Goal: Use online tool/utility: Utilize a website feature to perform a specific function

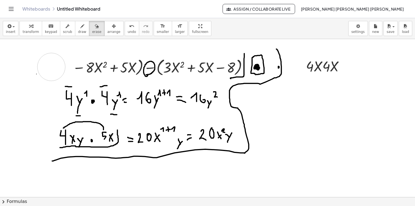
drag, startPoint x: 61, startPoint y: 62, endPoint x: 49, endPoint y: 66, distance: 12.8
click at [50, 66] on div at bounding box center [207, 197] width 415 height 316
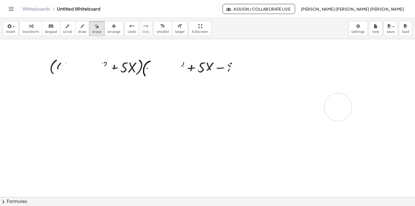
drag, startPoint x: 38, startPoint y: 77, endPoint x: 338, endPoint y: 106, distance: 301.3
click at [338, 106] on div at bounding box center [207, 197] width 415 height 316
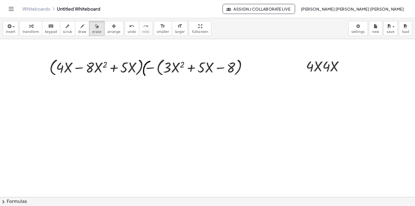
click at [59, 61] on div at bounding box center [207, 197] width 415 height 316
click at [107, 31] on span "arrange" at bounding box center [113, 32] width 13 height 4
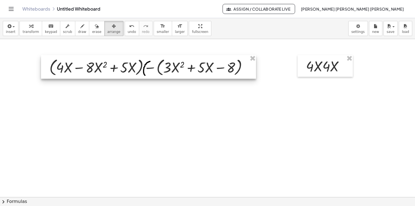
click at [126, 70] on div at bounding box center [148, 67] width 215 height 24
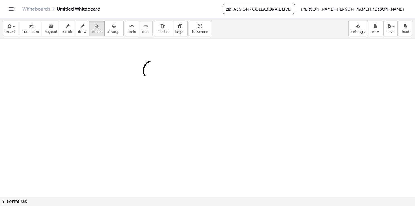
drag, startPoint x: 88, startPoint y: 31, endPoint x: 120, endPoint y: 56, distance: 40.6
click at [92, 30] on span "erase" at bounding box center [96, 32] width 9 height 4
drag, startPoint x: 149, startPoint y: 61, endPoint x: 150, endPoint y: 48, distance: 13.5
click at [150, 48] on div at bounding box center [207, 197] width 415 height 316
click at [80, 28] on icon "button" at bounding box center [82, 26] width 4 height 7
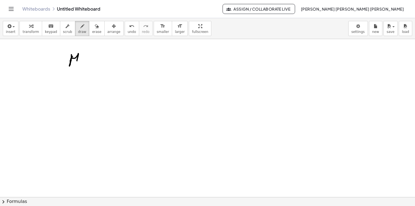
drag, startPoint x: 72, startPoint y: 56, endPoint x: 77, endPoint y: 63, distance: 8.3
click at [77, 63] on div at bounding box center [207, 197] width 415 height 316
drag, startPoint x: 90, startPoint y: 54, endPoint x: 88, endPoint y: 63, distance: 9.6
click at [88, 63] on div at bounding box center [207, 197] width 415 height 316
click at [96, 54] on div at bounding box center [207, 197] width 415 height 316
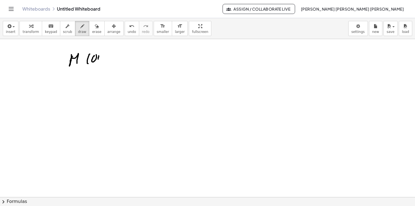
drag, startPoint x: 99, startPoint y: 55, endPoint x: 98, endPoint y: 62, distance: 6.2
click at [98, 62] on div at bounding box center [207, 197] width 415 height 316
click at [101, 58] on div at bounding box center [207, 197] width 415 height 316
drag, startPoint x: 103, startPoint y: 56, endPoint x: 101, endPoint y: 64, distance: 8.0
click at [101, 64] on div at bounding box center [207, 197] width 415 height 316
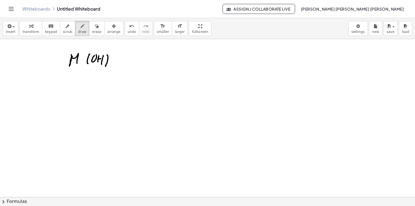
drag, startPoint x: 107, startPoint y: 55, endPoint x: 105, endPoint y: 67, distance: 12.5
click at [105, 67] on div at bounding box center [207, 197] width 415 height 316
click at [101, 47] on div at bounding box center [207, 197] width 415 height 316
click at [110, 50] on div at bounding box center [207, 197] width 415 height 316
drag, startPoint x: 74, startPoint y: 46, endPoint x: 78, endPoint y: 45, distance: 4.0
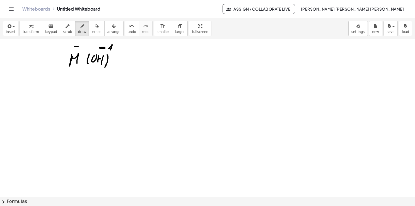
click at [78, 46] on div at bounding box center [207, 197] width 415 height 316
drag, startPoint x: 76, startPoint y: 43, endPoint x: 77, endPoint y: 50, distance: 6.6
click at [77, 50] on div at bounding box center [207, 197] width 415 height 316
click at [12, 30] on span "insert" at bounding box center [10, 32] width 9 height 4
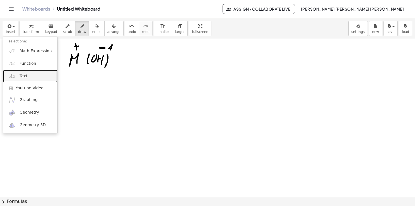
click at [21, 73] on link "Text" at bounding box center [30, 76] width 54 height 13
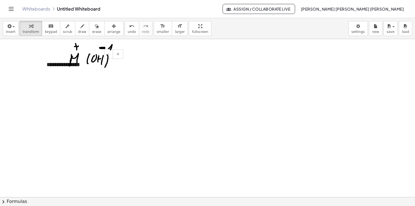
click at [60, 55] on div "- +" at bounding box center [82, 53] width 84 height 9
click at [52, 63] on div "**********" at bounding box center [83, 64] width 84 height 19
drag, startPoint x: 45, startPoint y: 73, endPoint x: 41, endPoint y: 93, distance: 20.3
click at [41, 87] on div at bounding box center [44, 77] width 6 height 19
drag, startPoint x: 75, startPoint y: 86, endPoint x: 23, endPoint y: 88, distance: 51.3
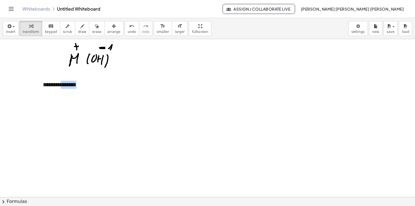
click at [23, 88] on div "**********" at bounding box center [207, 197] width 415 height 316
click at [93, 139] on div at bounding box center [207, 197] width 415 height 316
click at [80, 28] on icon "button" at bounding box center [82, 26] width 4 height 7
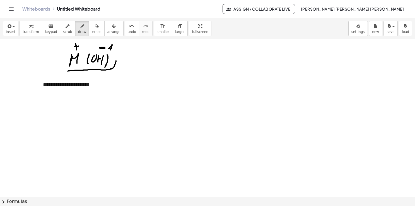
drag, startPoint x: 68, startPoint y: 71, endPoint x: 116, endPoint y: 60, distance: 49.3
click at [116, 60] on div at bounding box center [207, 197] width 415 height 316
drag, startPoint x: 79, startPoint y: 102, endPoint x: 81, endPoint y: 111, distance: 9.1
click at [81, 111] on div at bounding box center [207, 197] width 415 height 316
drag, startPoint x: 76, startPoint y: 108, endPoint x: 79, endPoint y: 108, distance: 3.6
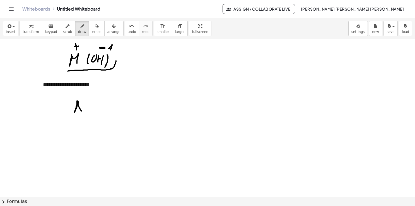
click at [79, 108] on div at bounding box center [207, 197] width 415 height 316
drag, startPoint x: 88, startPoint y: 102, endPoint x: 86, endPoint y: 111, distance: 9.0
click at [86, 111] on div at bounding box center [207, 197] width 415 height 316
drag, startPoint x: 99, startPoint y: 101, endPoint x: 100, endPoint y: 110, distance: 8.9
click at [99, 110] on div at bounding box center [207, 197] width 415 height 316
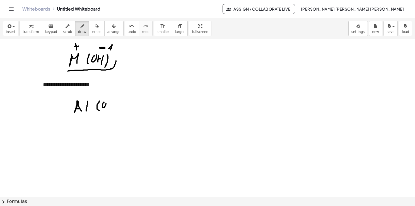
click at [105, 101] on div at bounding box center [207, 197] width 415 height 316
drag, startPoint x: 110, startPoint y: 102, endPoint x: 110, endPoint y: 108, distance: 6.7
click at [110, 108] on div at bounding box center [207, 197] width 415 height 316
click at [113, 105] on div at bounding box center [207, 197] width 415 height 316
drag, startPoint x: 113, startPoint y: 101, endPoint x: 114, endPoint y: 107, distance: 6.7
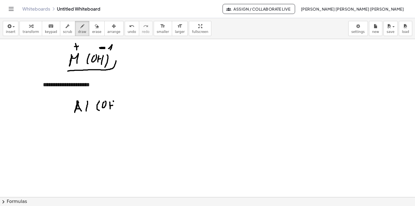
click at [114, 107] on div at bounding box center [207, 197] width 415 height 316
drag, startPoint x: 119, startPoint y: 100, endPoint x: 117, endPoint y: 113, distance: 13.9
click at [117, 113] on div at bounding box center [207, 197] width 415 height 316
drag, startPoint x: 108, startPoint y: 91, endPoint x: 111, endPoint y: 92, distance: 3.7
click at [111, 92] on div at bounding box center [207, 197] width 415 height 316
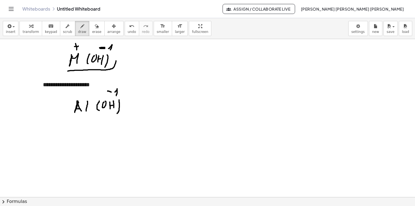
drag, startPoint x: 115, startPoint y: 92, endPoint x: 116, endPoint y: 96, distance: 4.4
click at [116, 96] on div at bounding box center [207, 197] width 415 height 316
drag, startPoint x: 114, startPoint y: 96, endPoint x: 119, endPoint y: 95, distance: 4.5
click at [119, 95] on div at bounding box center [207, 197] width 415 height 316
drag, startPoint x: 78, startPoint y: 93, endPoint x: 83, endPoint y: 94, distance: 5.0
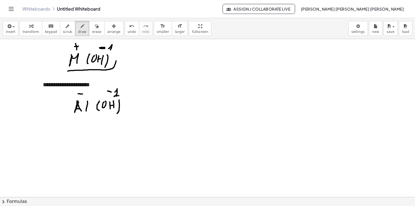
click at [83, 94] on div at bounding box center [207, 197] width 415 height 316
drag, startPoint x: 80, startPoint y: 90, endPoint x: 81, endPoint y: 96, distance: 5.6
click at [81, 96] on div at bounding box center [207, 197] width 415 height 316
drag, startPoint x: 85, startPoint y: 91, endPoint x: 86, endPoint y: 96, distance: 4.8
click at [86, 96] on div at bounding box center [207, 197] width 415 height 316
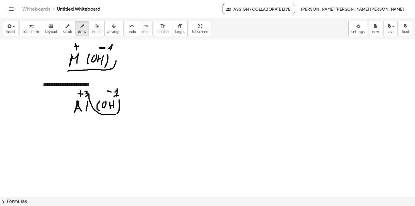
drag, startPoint x: 89, startPoint y: 94, endPoint x: 117, endPoint y: 114, distance: 34.0
click at [117, 114] on div at bounding box center [207, 197] width 415 height 316
drag, startPoint x: 110, startPoint y: 95, endPoint x: 86, endPoint y: 113, distance: 29.6
click at [86, 113] on div at bounding box center [207, 197] width 415 height 316
drag, startPoint x: 71, startPoint y: 133, endPoint x: 75, endPoint y: 141, distance: 8.9
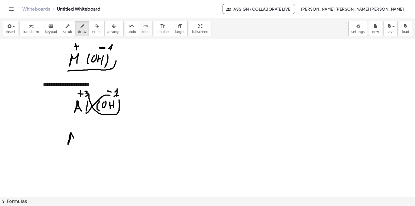
click at [75, 141] on div at bounding box center [207, 197] width 415 height 316
drag, startPoint x: 69, startPoint y: 140, endPoint x: 73, endPoint y: 139, distance: 4.9
click at [73, 139] on div at bounding box center [207, 197] width 415 height 316
drag, startPoint x: 80, startPoint y: 133, endPoint x: 79, endPoint y: 143, distance: 10.2
click at [79, 143] on div at bounding box center [207, 197] width 415 height 316
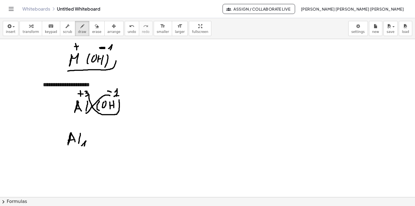
drag, startPoint x: 82, startPoint y: 145, endPoint x: 84, endPoint y: 148, distance: 3.2
click at [84, 148] on div at bounding box center [207, 197] width 415 height 316
drag, startPoint x: 94, startPoint y: 132, endPoint x: 93, endPoint y: 145, distance: 13.8
click at [93, 145] on div at bounding box center [207, 197] width 415 height 316
click at [100, 136] on div at bounding box center [207, 197] width 415 height 316
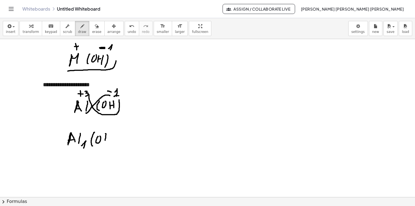
drag, startPoint x: 105, startPoint y: 133, endPoint x: 105, endPoint y: 141, distance: 7.5
click at [105, 141] on div at bounding box center [207, 197] width 415 height 316
drag, startPoint x: 106, startPoint y: 139, endPoint x: 109, endPoint y: 134, distance: 5.7
click at [108, 139] on div at bounding box center [207, 197] width 415 height 316
drag, startPoint x: 109, startPoint y: 134, endPoint x: 108, endPoint y: 143, distance: 8.7
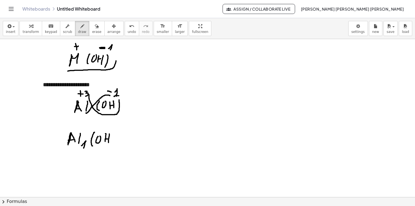
click at [108, 143] on div at bounding box center [207, 197] width 415 height 316
drag, startPoint x: 112, startPoint y: 131, endPoint x: 113, endPoint y: 147, distance: 15.6
click at [113, 147] on div at bounding box center [207, 197] width 415 height 316
drag, startPoint x: 116, startPoint y: 142, endPoint x: 115, endPoint y: 149, distance: 6.7
click at [115, 149] on div at bounding box center [207, 197] width 415 height 316
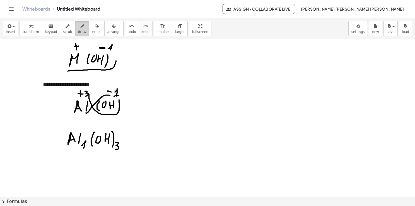
click at [78, 30] on span "draw" at bounding box center [82, 32] width 8 height 4
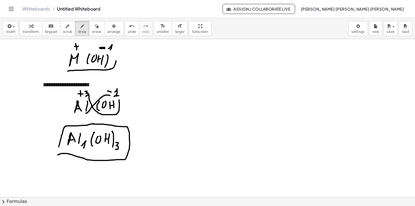
drag, startPoint x: 58, startPoint y: 154, endPoint x: 57, endPoint y: 151, distance: 3.2
click at [57, 151] on div at bounding box center [207, 197] width 415 height 316
click at [14, 32] on button "insert" at bounding box center [11, 28] width 16 height 15
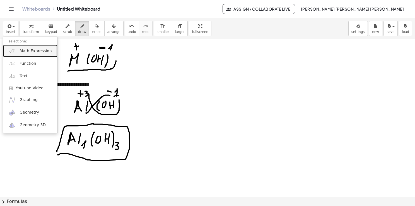
click at [36, 52] on span "Math Expression" at bounding box center [36, 51] width 32 height 6
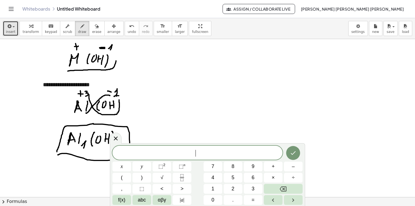
click at [10, 26] on icon "button" at bounding box center [8, 26] width 5 height 7
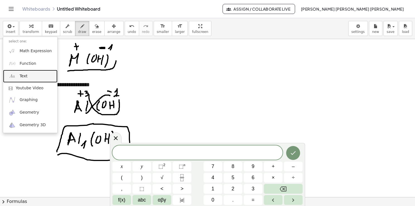
click at [28, 76] on link "Text" at bounding box center [30, 76] width 54 height 13
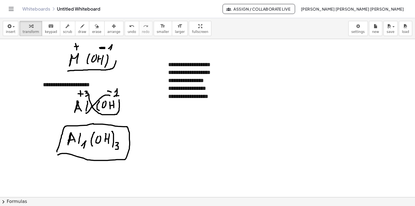
drag, startPoint x: 230, startPoint y: 100, endPoint x: 226, endPoint y: 103, distance: 4.5
click at [226, 103] on div "**********" at bounding box center [205, 80] width 84 height 51
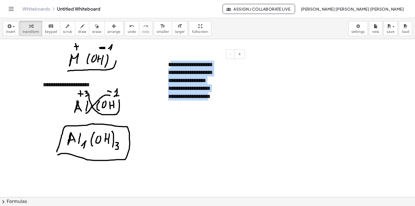
drag, startPoint x: 226, startPoint y: 98, endPoint x: 170, endPoint y: 65, distance: 64.7
click at [170, 65] on div "**********" at bounding box center [205, 80] width 84 height 51
click at [231, 67] on div "**********" at bounding box center [205, 80] width 84 height 51
drag, startPoint x: 229, startPoint y: 98, endPoint x: 165, endPoint y: 59, distance: 74.3
click at [165, 59] on div "**********" at bounding box center [205, 80] width 84 height 51
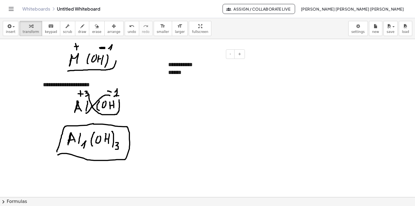
click at [189, 67] on div "**********" at bounding box center [205, 68] width 84 height 27
click at [193, 71] on div "******" at bounding box center [204, 72] width 72 height 8
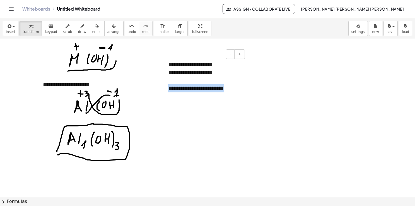
drag, startPoint x: 239, startPoint y: 90, endPoint x: 168, endPoint y: 94, distance: 71.8
click at [168, 94] on div "**********" at bounding box center [205, 76] width 84 height 43
click at [241, 91] on div "**********" at bounding box center [205, 76] width 84 height 43
drag, startPoint x: 235, startPoint y: 88, endPoint x: 238, endPoint y: 88, distance: 3.1
click at [238, 88] on div "**********" at bounding box center [204, 88] width 72 height 8
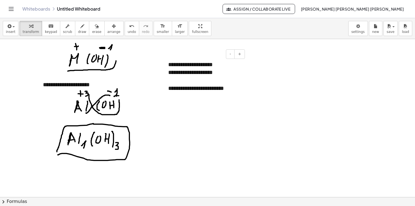
click at [238, 89] on div "**********" at bounding box center [204, 88] width 72 height 8
click at [263, 101] on div at bounding box center [260, 102] width 41 height 21
click at [107, 31] on span "arrange" at bounding box center [113, 32] width 13 height 4
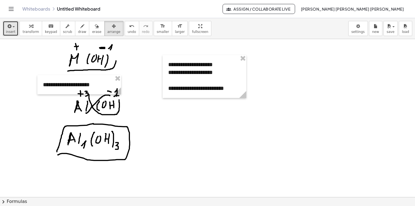
click at [5, 33] on button "insert" at bounding box center [11, 28] width 16 height 15
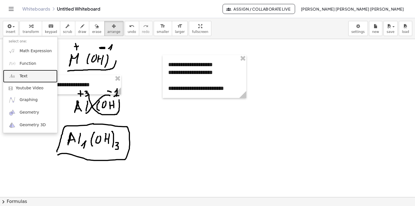
click at [25, 74] on span "Text" at bounding box center [24, 76] width 8 height 6
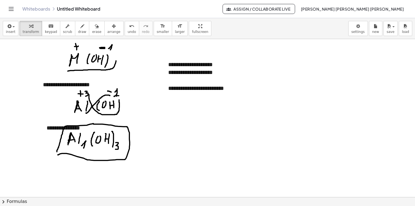
drag, startPoint x: 44, startPoint y: 137, endPoint x: 164, endPoint y: 132, distance: 120.5
click at [164, 132] on div at bounding box center [207, 197] width 415 height 316
drag, startPoint x: 43, startPoint y: 136, endPoint x: 166, endPoint y: 117, distance: 125.0
click at [166, 118] on div at bounding box center [167, 109] width 6 height 19
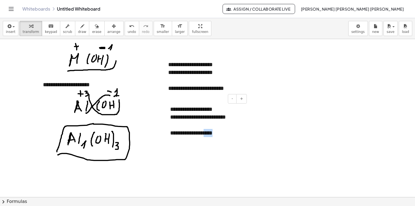
drag, startPoint x: 237, startPoint y: 134, endPoint x: 221, endPoint y: 137, distance: 16.2
click at [221, 137] on div "**********" at bounding box center [206, 121] width 84 height 43
click at [286, 142] on div at bounding box center [207, 197] width 415 height 316
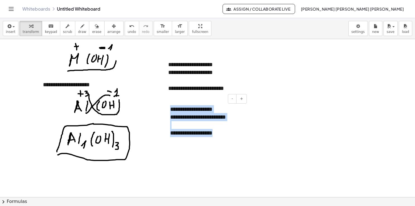
drag, startPoint x: 241, startPoint y: 131, endPoint x: 166, endPoint y: 103, distance: 80.4
click at [166, 103] on div "**********" at bounding box center [206, 121] width 84 height 43
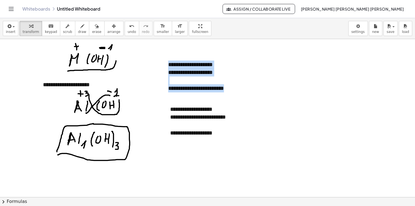
drag, startPoint x: 169, startPoint y: 62, endPoint x: 247, endPoint y: 97, distance: 84.8
click at [247, 97] on div "**********" at bounding box center [207, 197] width 415 height 316
click at [274, 159] on div at bounding box center [207, 197] width 415 height 316
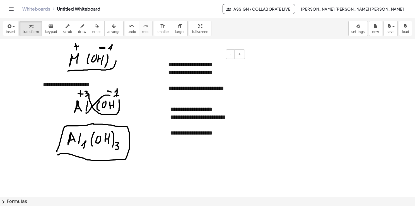
click at [195, 69] on div "**********" at bounding box center [204, 72] width 72 height 8
click at [104, 26] on button "arrange" at bounding box center [113, 28] width 19 height 15
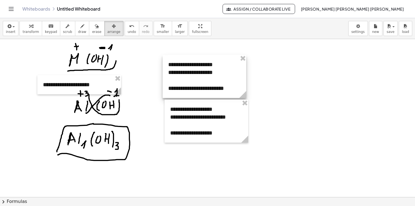
click at [242, 52] on div at bounding box center [207, 197] width 415 height 316
click at [242, 63] on div at bounding box center [205, 76] width 84 height 43
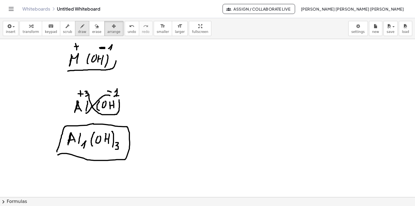
click at [78, 31] on span "draw" at bounding box center [82, 32] width 8 height 4
drag, startPoint x: 66, startPoint y: 60, endPoint x: 79, endPoint y: 57, distance: 12.5
click at [79, 59] on div at bounding box center [207, 197] width 415 height 316
click at [92, 30] on span "erase" at bounding box center [96, 32] width 9 height 4
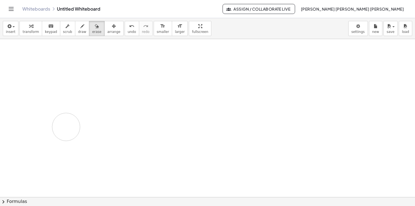
drag, startPoint x: 74, startPoint y: 67, endPoint x: 89, endPoint y: 77, distance: 17.7
click at [90, 71] on div at bounding box center [207, 197] width 415 height 316
click at [16, 32] on button "insert" at bounding box center [11, 28] width 16 height 15
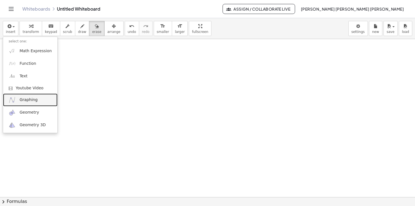
click at [39, 96] on link "Graphing" at bounding box center [30, 99] width 54 height 13
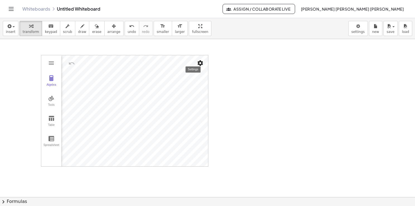
click at [199, 61] on img "Settings" at bounding box center [200, 63] width 7 height 7
click at [52, 82] on button "Algebra" at bounding box center [51, 81] width 20 height 20
click at [51, 83] on div "Algebra" at bounding box center [51, 87] width 18 height 8
click at [9, 27] on icon "button" at bounding box center [8, 26] width 5 height 7
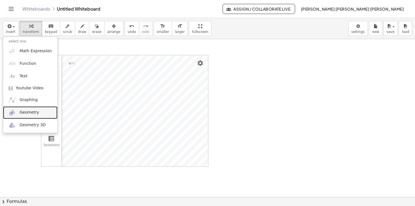
click at [28, 112] on span "Geometry" at bounding box center [30, 113] width 20 height 6
click at [28, 112] on div at bounding box center [207, 197] width 415 height 316
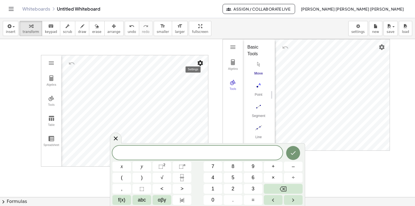
click at [201, 61] on img "Settings" at bounding box center [200, 63] width 7 height 7
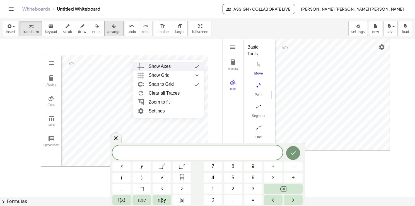
click at [107, 31] on span "arrange" at bounding box center [113, 32] width 13 height 4
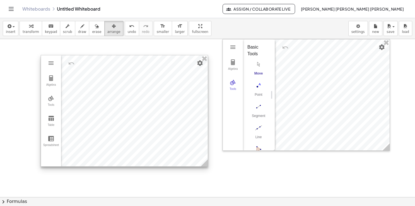
click at [107, 55] on div at bounding box center [124, 110] width 167 height 111
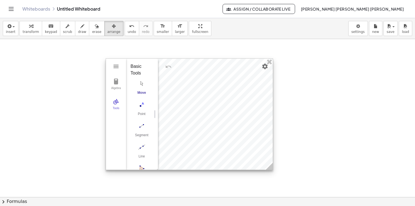
drag, startPoint x: 314, startPoint y: 56, endPoint x: 197, endPoint y: 75, distance: 118.9
click at [197, 75] on div at bounding box center [189, 114] width 167 height 111
click at [138, 131] on button "Segment" at bounding box center [141, 131] width 22 height 20
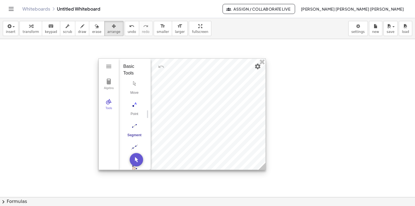
drag, startPoint x: 198, startPoint y: 86, endPoint x: 184, endPoint y: 84, distance: 14.3
click at [186, 85] on div at bounding box center [182, 114] width 167 height 111
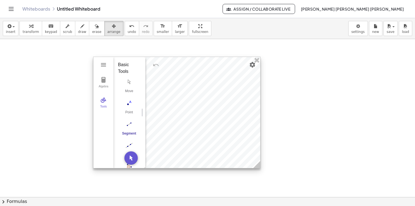
click at [129, 123] on img "Segment. Select two points or positions" at bounding box center [129, 124] width 22 height 9
click at [124, 106] on img "Point. Select position or line, function, or curve" at bounding box center [129, 102] width 22 height 9
click at [188, 81] on div at bounding box center [176, 112] width 167 height 111
click at [127, 127] on img "Segment. Select two points or positions" at bounding box center [128, 123] width 22 height 9
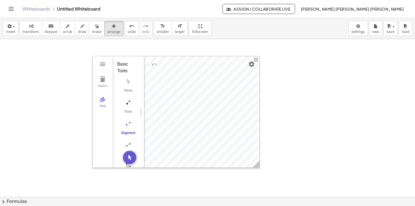
drag, startPoint x: 141, startPoint y: 110, endPoint x: 140, endPoint y: 116, distance: 6.7
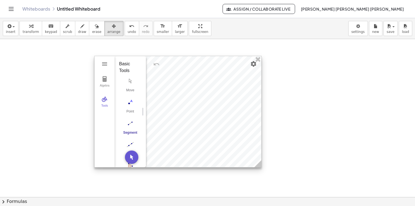
drag, startPoint x: 175, startPoint y: 91, endPoint x: 186, endPoint y: 93, distance: 10.8
click at [186, 93] on div at bounding box center [177, 111] width 167 height 111
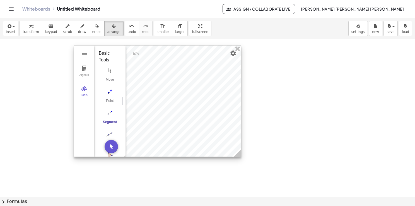
drag, startPoint x: 185, startPoint y: 92, endPoint x: 144, endPoint y: 79, distance: 42.8
click at [145, 79] on div at bounding box center [157, 100] width 167 height 111
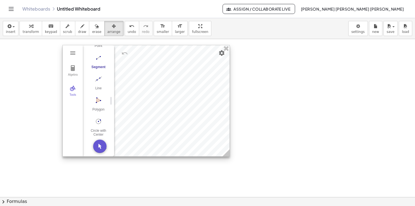
scroll to position [57, 0]
click at [96, 100] on img "Polygon. Select all vertices, then first vertex again" at bounding box center [98, 100] width 22 height 9
click at [154, 75] on div at bounding box center [146, 100] width 167 height 111
click at [97, 99] on img "Polygon. Select all vertices, then first vertex again" at bounding box center [98, 100] width 22 height 9
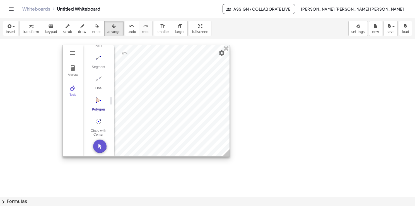
click at [98, 96] on img "Polygon. Select all vertices, then first vertex again" at bounding box center [98, 100] width 22 height 9
drag, startPoint x: 98, startPoint y: 96, endPoint x: 127, endPoint y: 96, distance: 29.3
click at [127, 96] on div "Algebra Tools GeoGebra Geometry Basic Tools Move Point Segment Line Polygon Cir…" at bounding box center [145, 100] width 167 height 111
click at [99, 147] on button "Move. Drag or select object" at bounding box center [99, 145] width 13 height 13
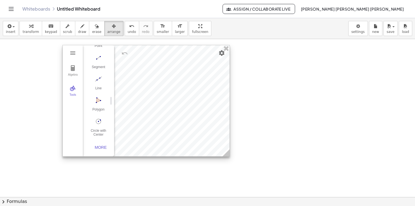
click at [155, 76] on div at bounding box center [146, 100] width 167 height 111
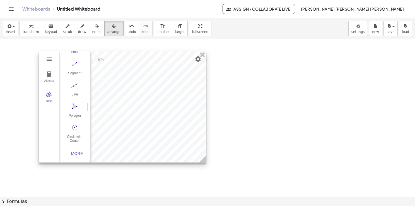
drag, startPoint x: 173, startPoint y: 81, endPoint x: 149, endPoint y: 88, distance: 24.7
click at [149, 88] on div at bounding box center [122, 106] width 167 height 111
click at [73, 103] on img "Polygon. Select all vertices, then first vertex again" at bounding box center [74, 105] width 22 height 9
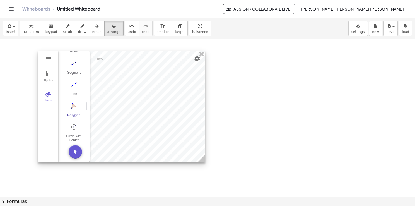
click at [73, 103] on img "Polygon. Select all vertices, then first vertex again" at bounding box center [74, 105] width 22 height 9
drag, startPoint x: 73, startPoint y: 103, endPoint x: 122, endPoint y: 93, distance: 50.7
click at [122, 93] on div "Algebra Tools GeoGebra Geometry Basic Tools Move Point Segment Line Polygon Cir…" at bounding box center [121, 105] width 167 height 111
click at [122, 93] on div at bounding box center [121, 106] width 167 height 111
drag, startPoint x: 122, startPoint y: 93, endPoint x: 111, endPoint y: 93, distance: 10.3
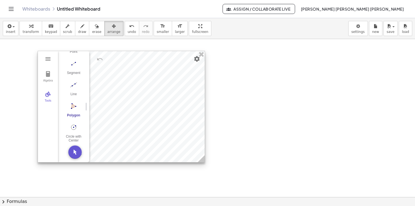
click at [111, 93] on div at bounding box center [121, 106] width 167 height 111
